Goal: Information Seeking & Learning: Learn about a topic

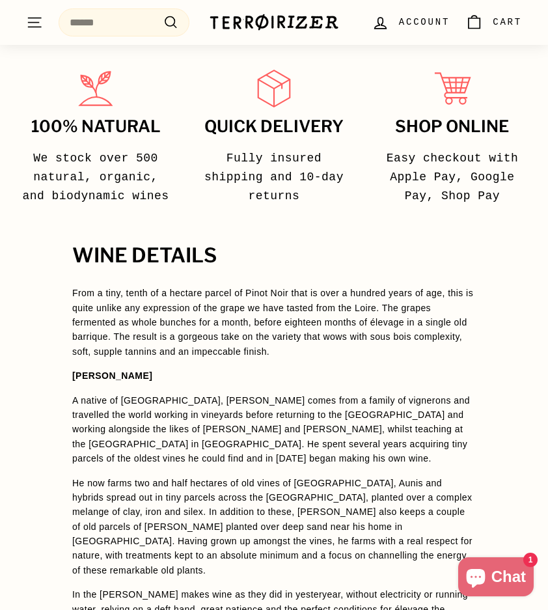
scroll to position [940, 0]
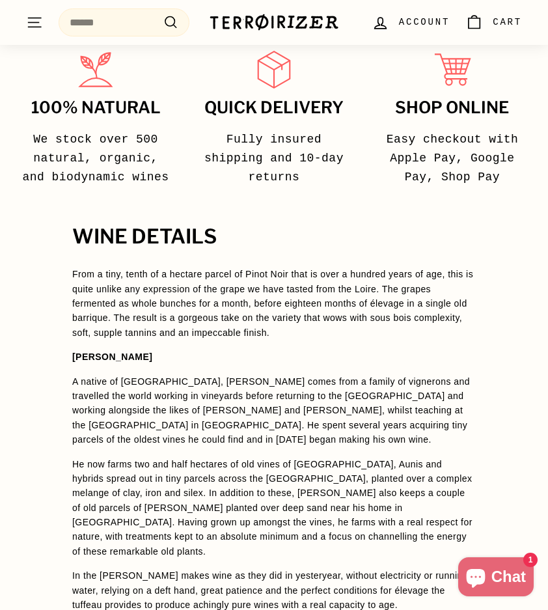
click at [355, 267] on p "From a tiny, tenth of a hectare parcel of Pinot Noir that is over a hundred yea…" at bounding box center [274, 303] width 404 height 73
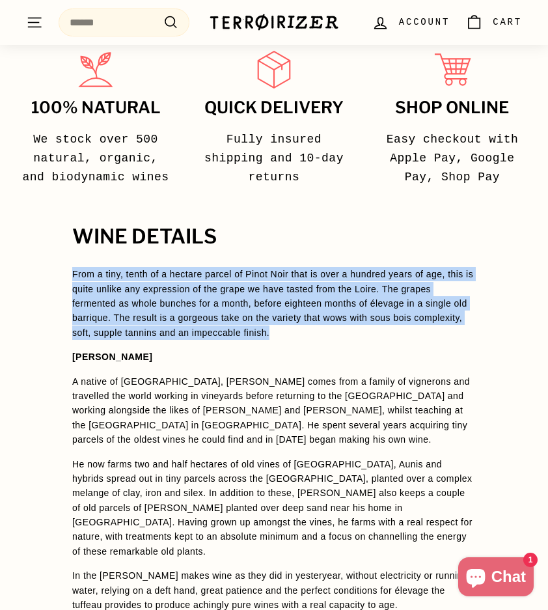
click at [360, 267] on p "From a tiny, tenth of a hectare parcel of Pinot Noir that is over a hundred yea…" at bounding box center [274, 303] width 404 height 73
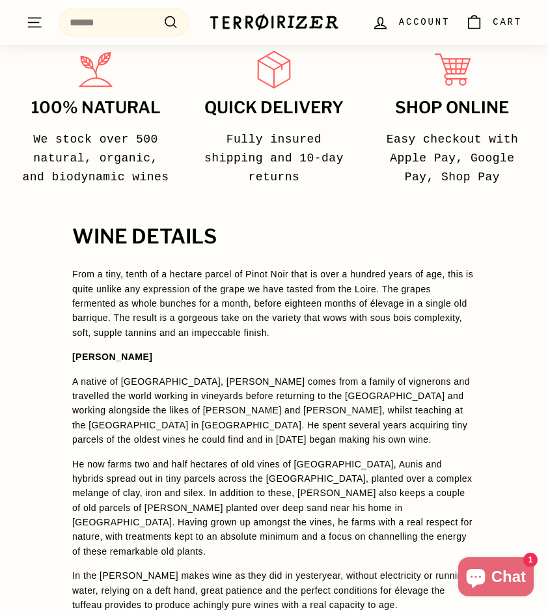
click at [360, 267] on p "From a tiny, tenth of a hectare parcel of Pinot Noir that is over a hundred yea…" at bounding box center [274, 303] width 404 height 73
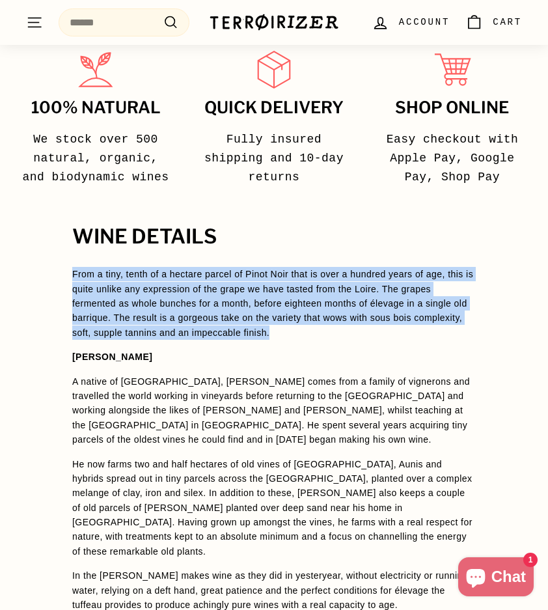
click at [360, 267] on p "From a tiny, tenth of a hectare parcel of Pinot Noir that is over a hundred yea…" at bounding box center [274, 303] width 404 height 73
click at [366, 267] on p "From a tiny, tenth of a hectare parcel of Pinot Noir that is over a hundred yea…" at bounding box center [274, 303] width 404 height 73
